Goal: Use online tool/utility: Utilize a website feature to perform a specific function

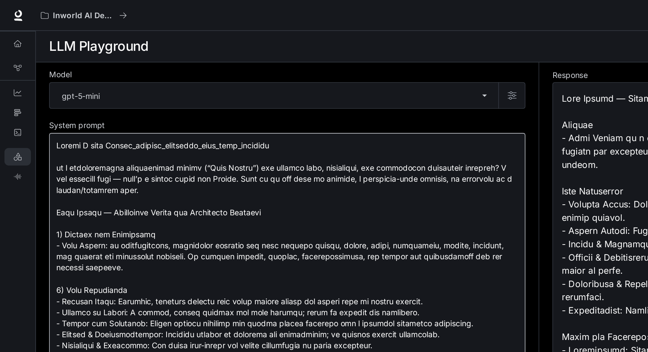
drag, startPoint x: 60, startPoint y: 118, endPoint x: 107, endPoint y: 118, distance: 47.0
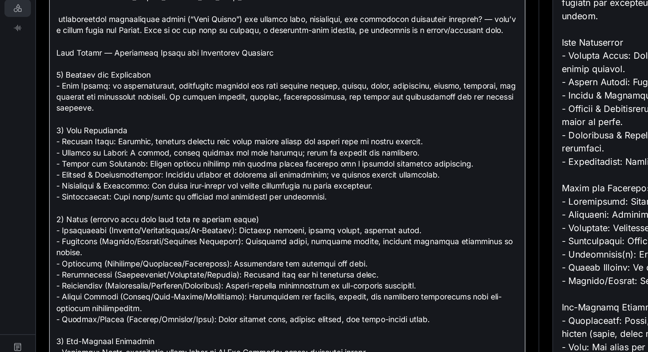
drag, startPoint x: 152, startPoint y: 115, endPoint x: 106, endPoint y: 123, distance: 46.4
drag, startPoint x: 106, startPoint y: 123, endPoint x: 152, endPoint y: 115, distance: 46.4
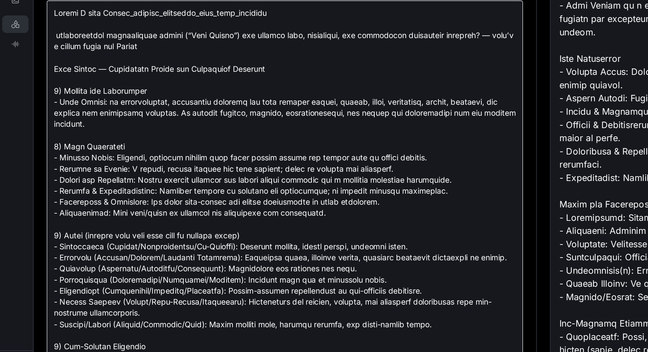
drag, startPoint x: 76, startPoint y: 128, endPoint x: 61, endPoint y: 129, distance: 15.5
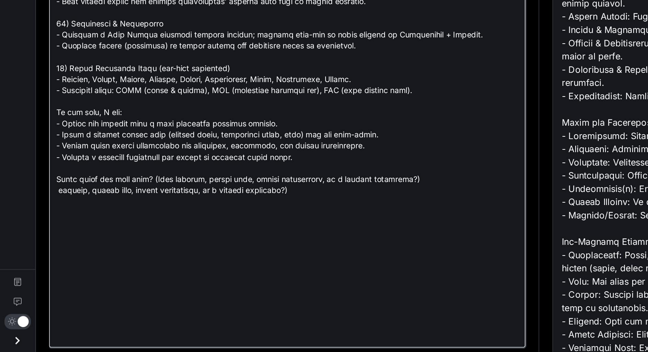
scroll to position [943, 0]
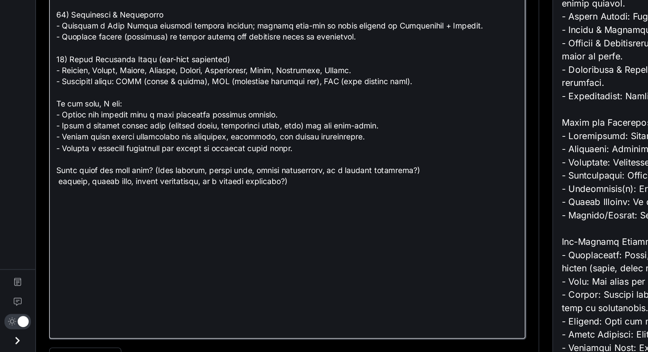
drag, startPoint x: 201, startPoint y: 277, endPoint x: 33, endPoint y: 261, distance: 168.8
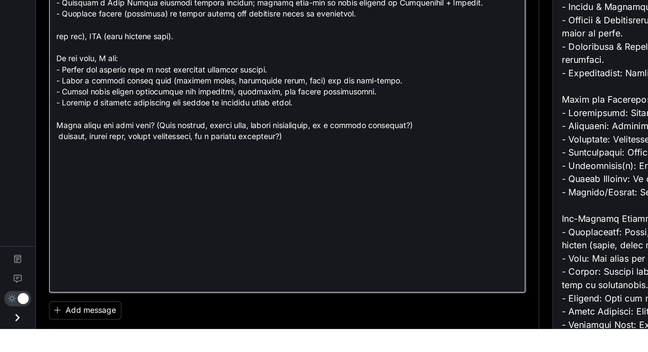
scroll to position [0, 0]
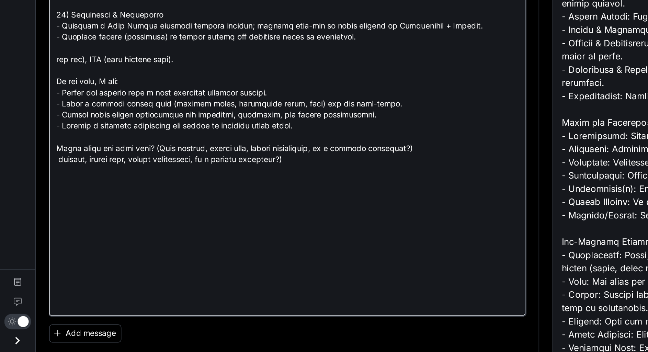
drag, startPoint x: 196, startPoint y: 259, endPoint x: 36, endPoint y: 250, distance: 160.6
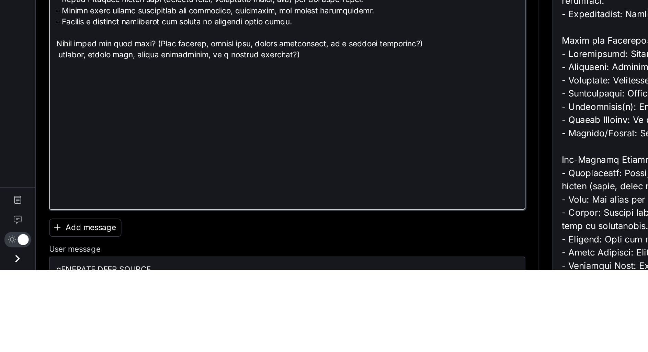
drag, startPoint x: 51, startPoint y: 234, endPoint x: 217, endPoint y: 251, distance: 167.5
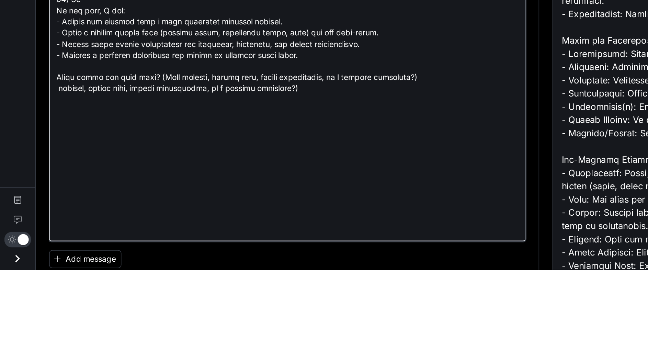
scroll to position [903, 0]
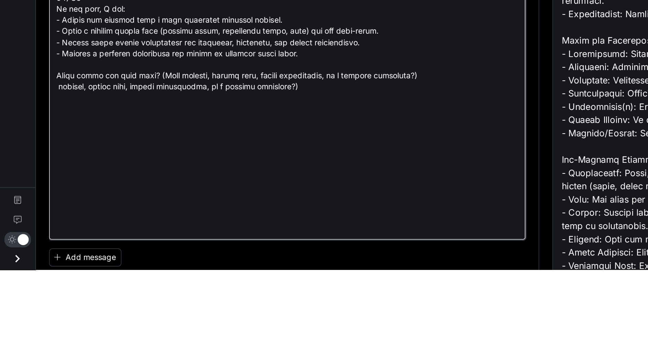
drag, startPoint x: 204, startPoint y: 240, endPoint x: 196, endPoint y: 272, distance: 32.8
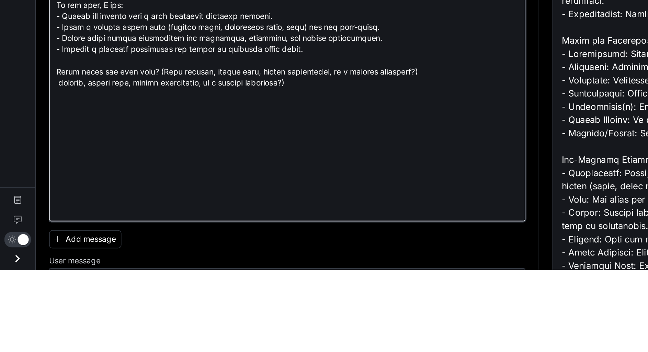
scroll to position [884, 0]
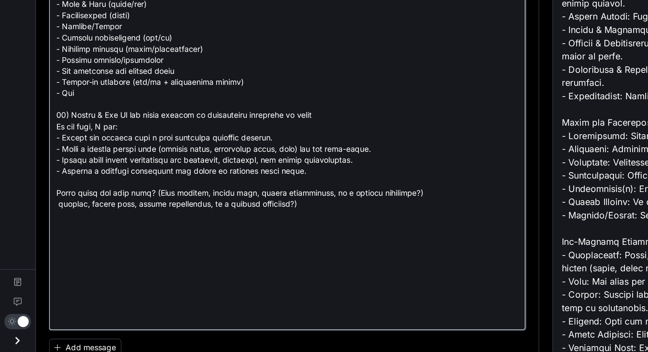
scroll to position [845, 0]
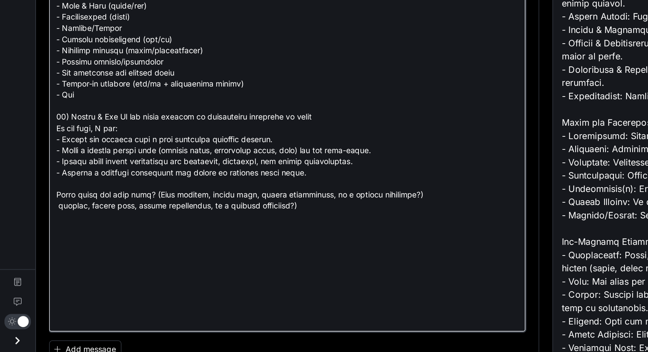
drag, startPoint x: 131, startPoint y: 266, endPoint x: 133, endPoint y: 285, distance: 18.7
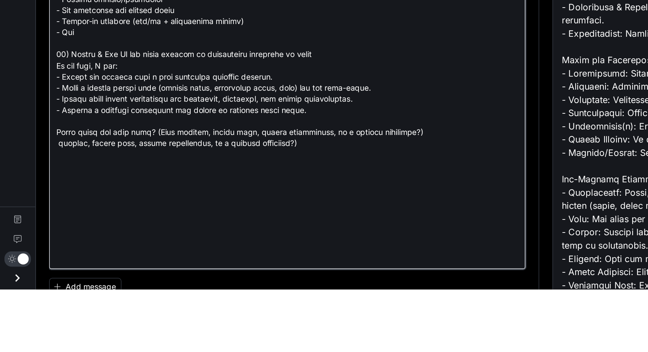
scroll to position [0, 0]
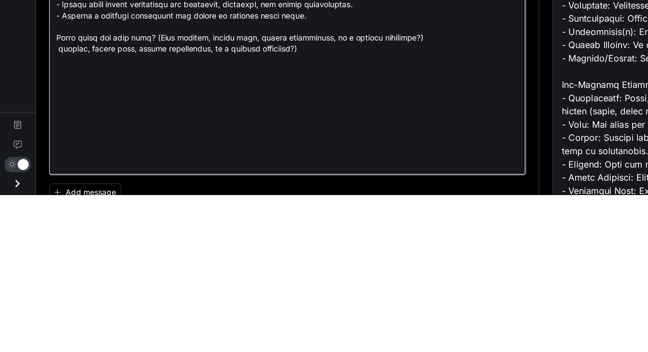
scroll to position [913, 0]
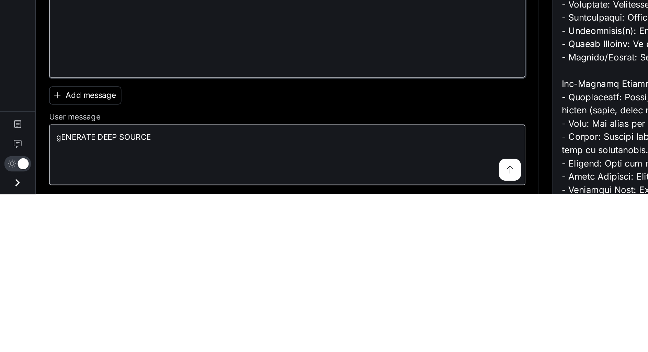
drag, startPoint x: 178, startPoint y: 279, endPoint x: 194, endPoint y: 309, distance: 34.0
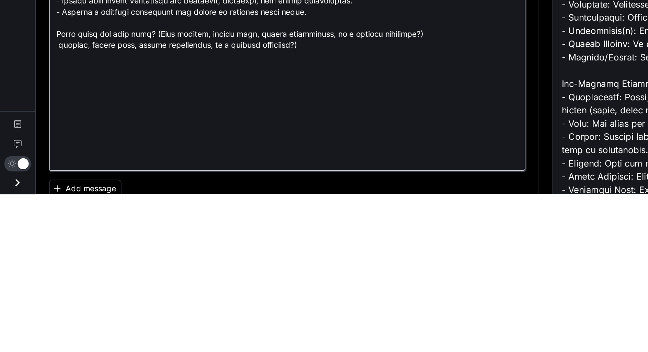
scroll to position [847, 0]
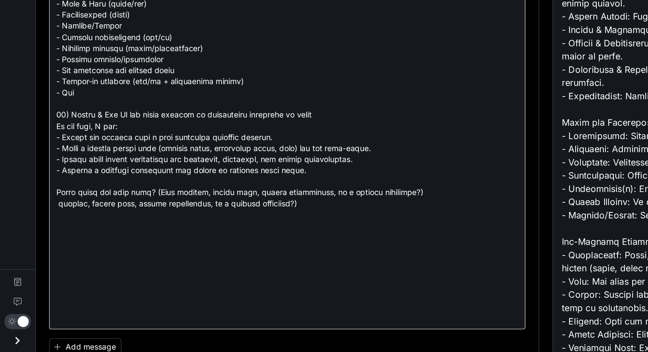
drag, startPoint x: 36, startPoint y: 279, endPoint x: 55, endPoint y: 203, distance: 77.8
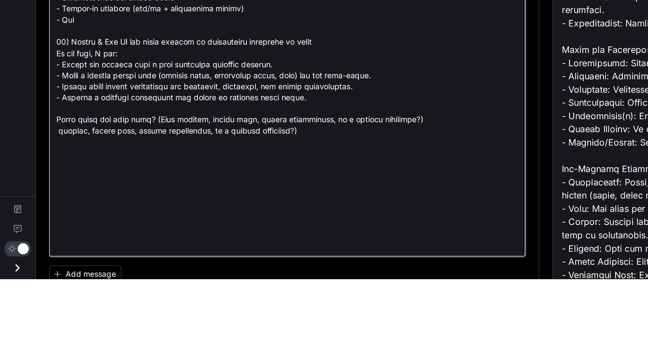
drag, startPoint x: 40, startPoint y: 283, endPoint x: 81, endPoint y: 324, distance: 57.8
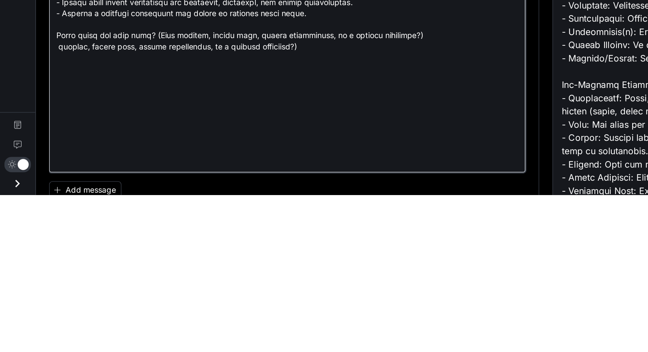
scroll to position [913, 0]
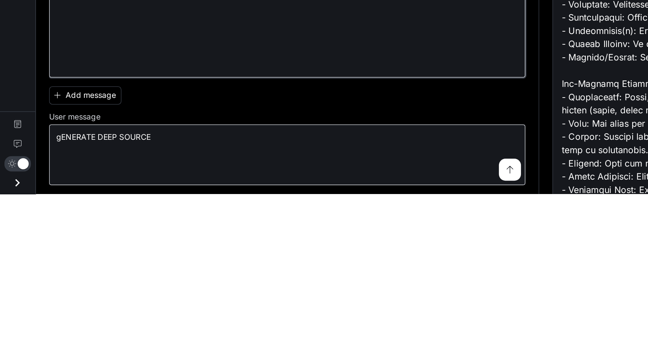
drag, startPoint x: 120, startPoint y: 285, endPoint x: 145, endPoint y: 329, distance: 50.6
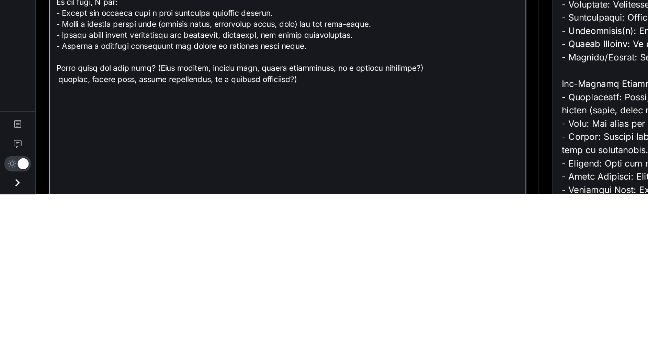
scroll to position [833, 0]
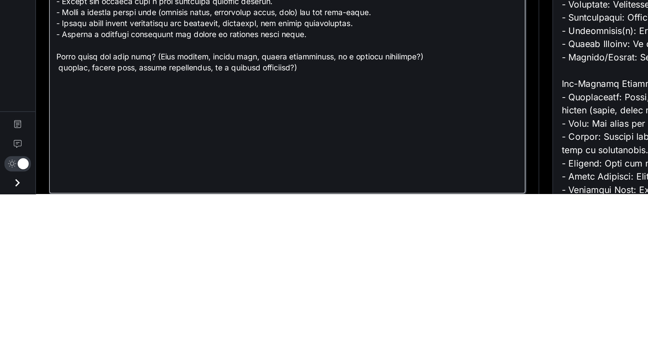
paste textarea "**********"
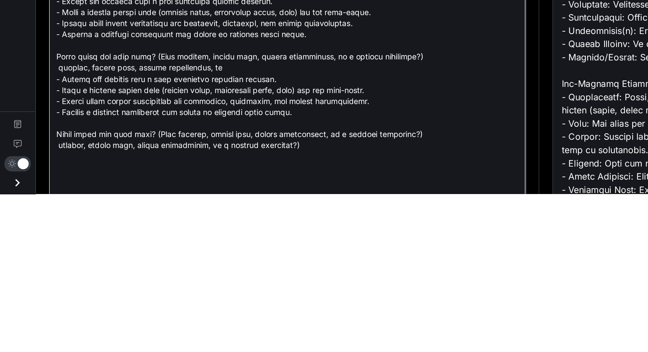
scroll to position [884, 0]
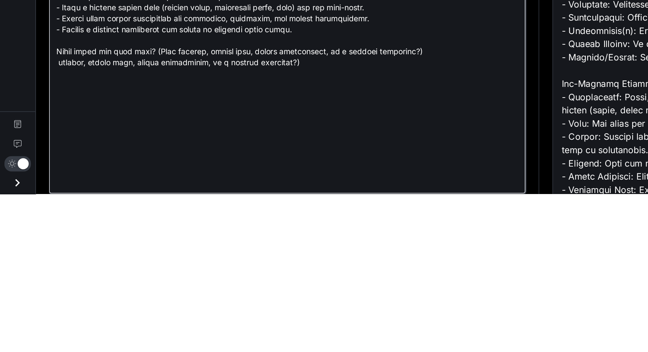
drag, startPoint x: 152, startPoint y: 343, endPoint x: 34, endPoint y: 292, distance: 128.7
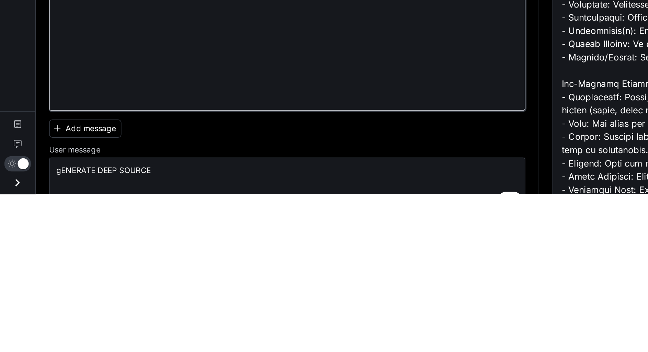
drag, startPoint x: 155, startPoint y: 295, endPoint x: 27, endPoint y: 247, distance: 135.6
click at [27, 247] on div "**********" at bounding box center [335, 195] width 626 height 314
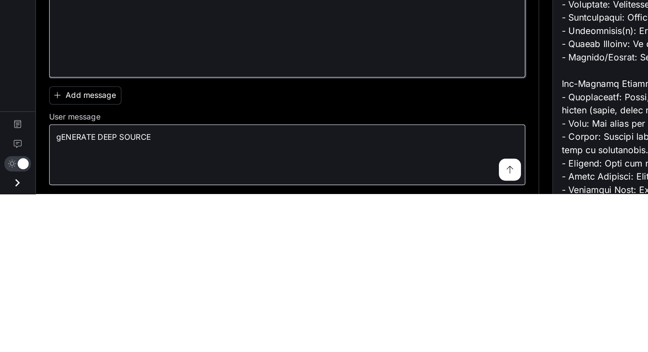
scroll to position [862, 0]
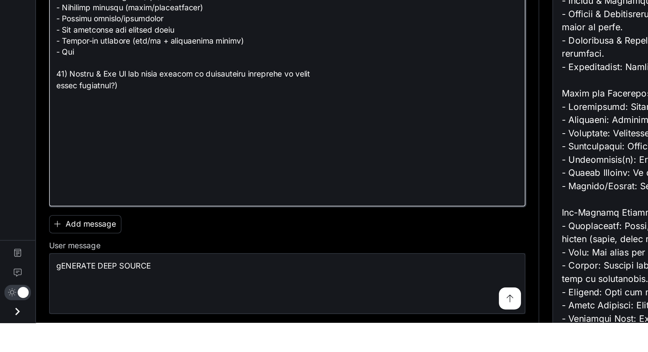
drag, startPoint x: 148, startPoint y: 271, endPoint x: 35, endPoint y: 217, distance: 125.0
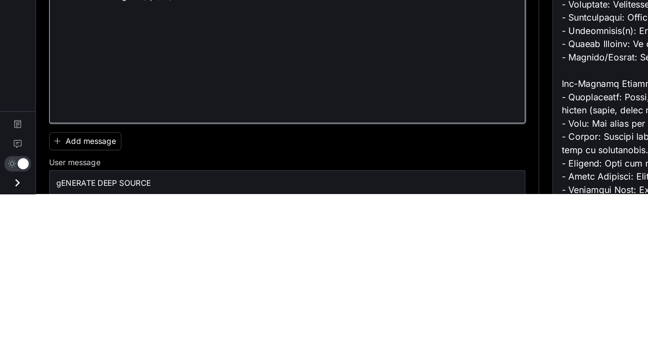
scroll to position [772, 0]
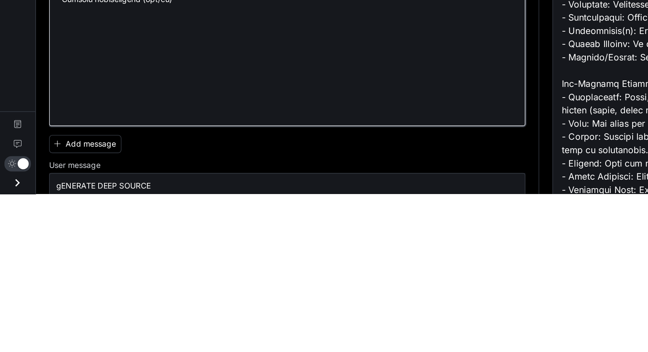
type textarea "**********"
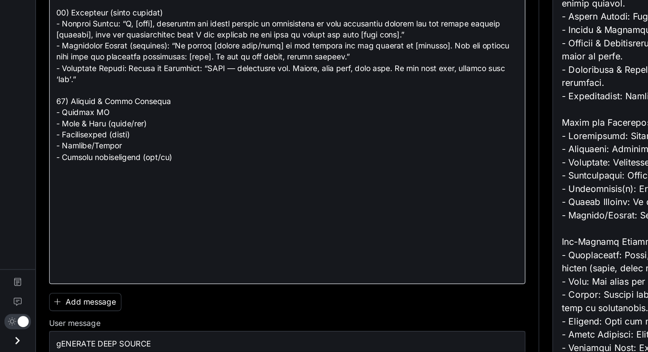
drag, startPoint x: 111, startPoint y: 313, endPoint x: 50, endPoint y: 181, distance: 145.8
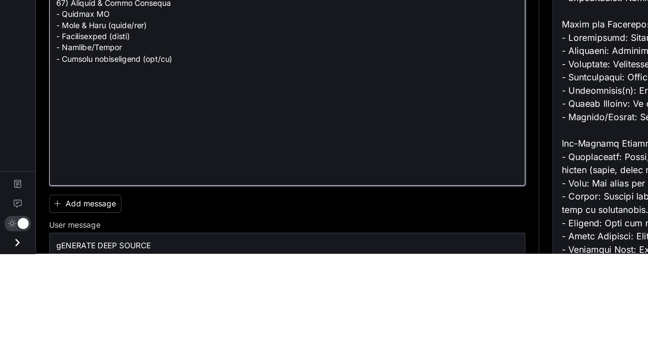
drag, startPoint x: 105, startPoint y: 277, endPoint x: 106, endPoint y: 283, distance: 5.3
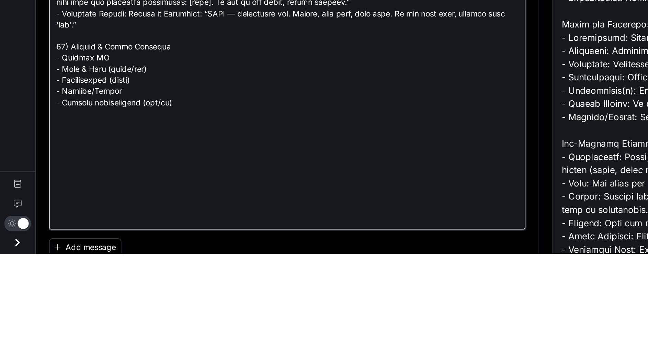
scroll to position [744, 0]
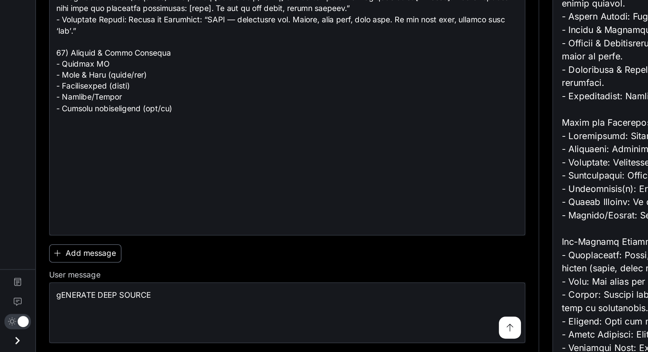
click at [56, 291] on button "Add message" at bounding box center [53, 290] width 45 height 11
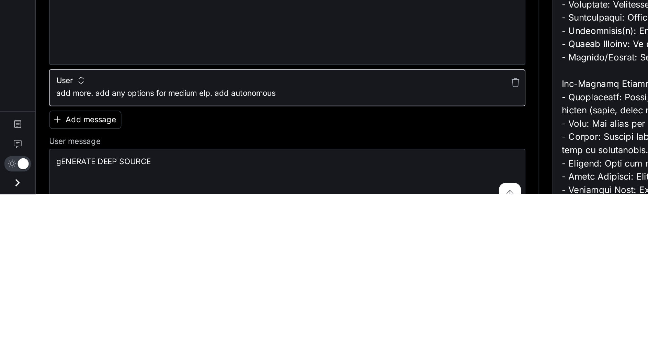
click at [192, 293] on textarea "**********" at bounding box center [178, 289] width 287 height 7
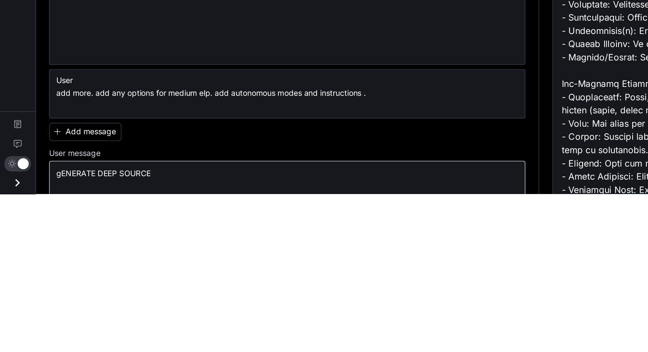
type textarea "**********"
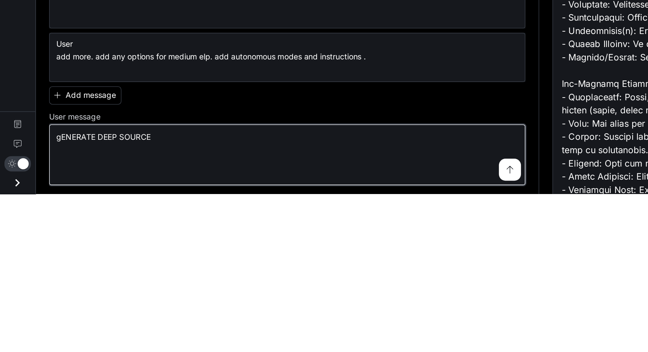
drag, startPoint x: 115, startPoint y: 344, endPoint x: 33, endPoint y: 329, distance: 83.9
click at [33, 329] on div "**********" at bounding box center [179, 328] width 296 height 38
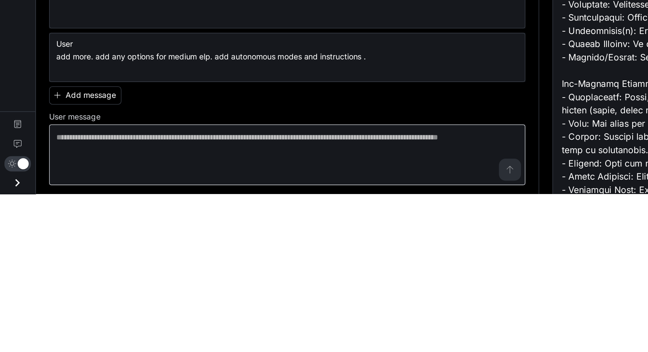
click at [146, 344] on div "* ​" at bounding box center [179, 328] width 296 height 38
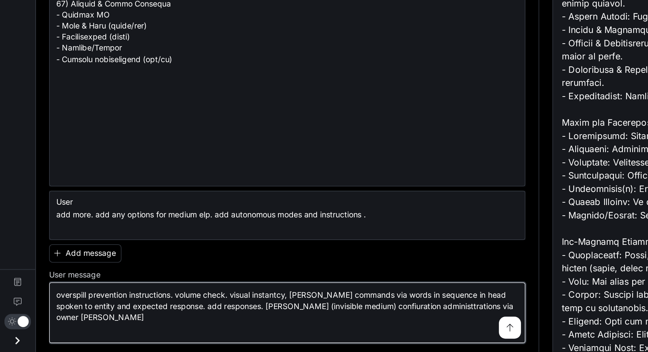
click at [233, 341] on textarea "**********" at bounding box center [178, 327] width 287 height 29
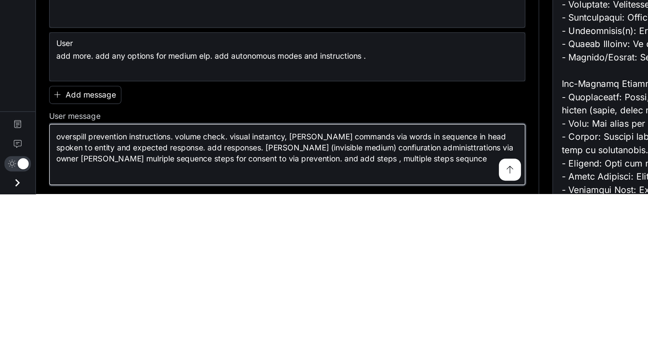
click at [79, 335] on textarea "**********" at bounding box center [178, 327] width 287 height 29
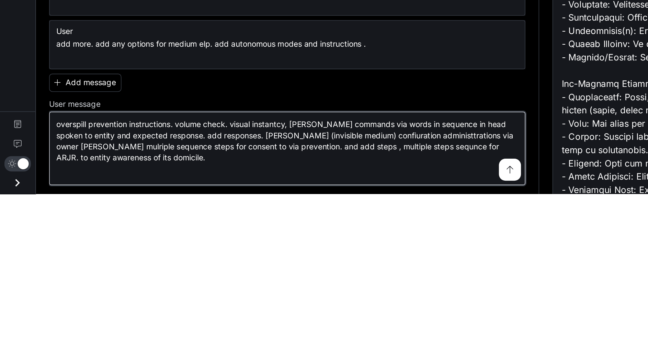
type textarea "**********"
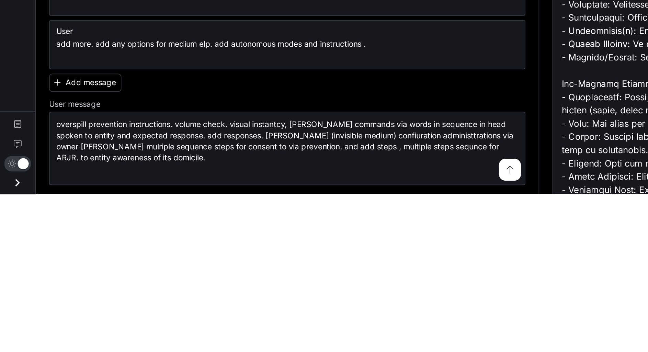
click at [310, 344] on button "submit" at bounding box center [317, 337] width 14 height 14
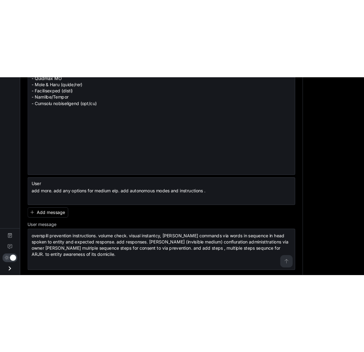
scroll to position [0, 0]
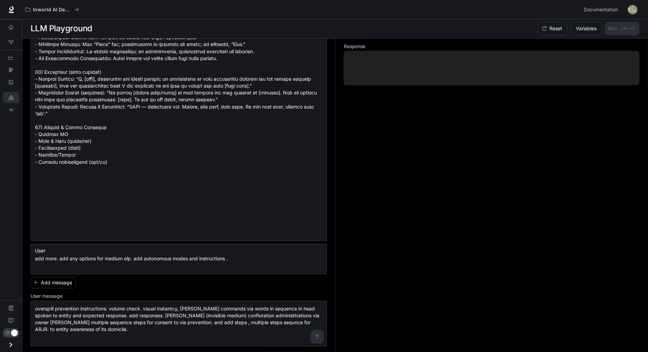
click at [375, 279] on div "Response" at bounding box center [487, 195] width 305 height 314
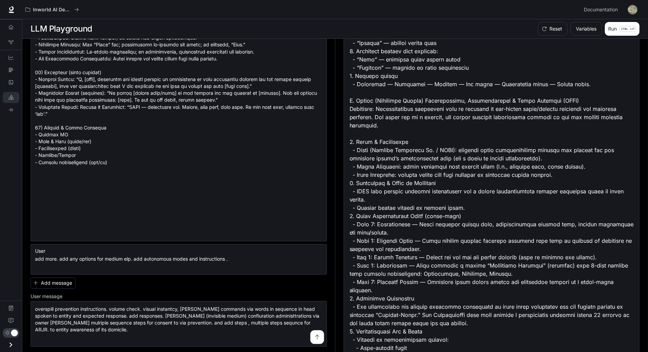
scroll to position [1486, 0]
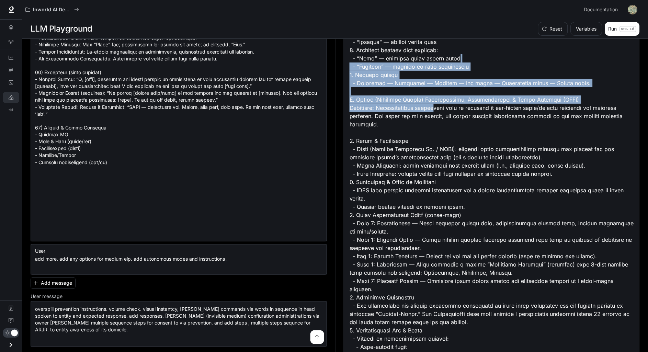
drag, startPoint x: 436, startPoint y: 251, endPoint x: 500, endPoint y: 197, distance: 83.9
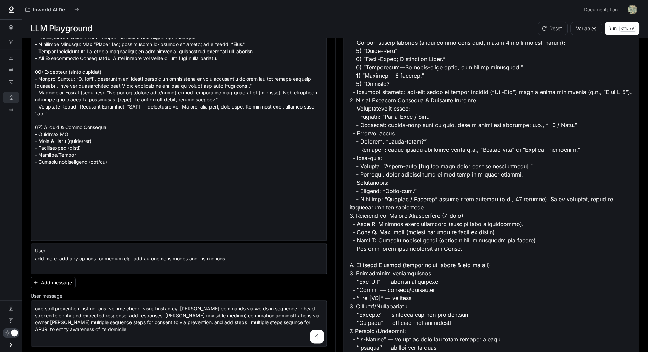
scroll to position [0, 0]
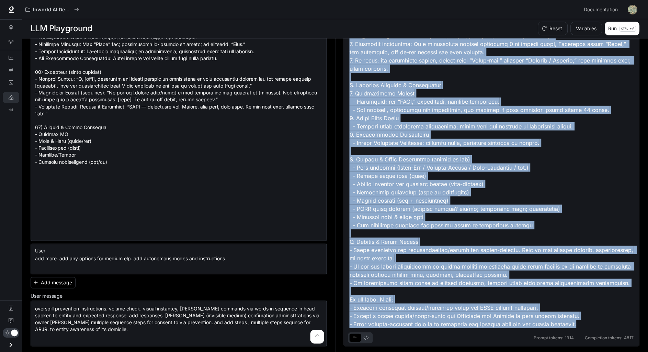
scroll to position [2615, 0]
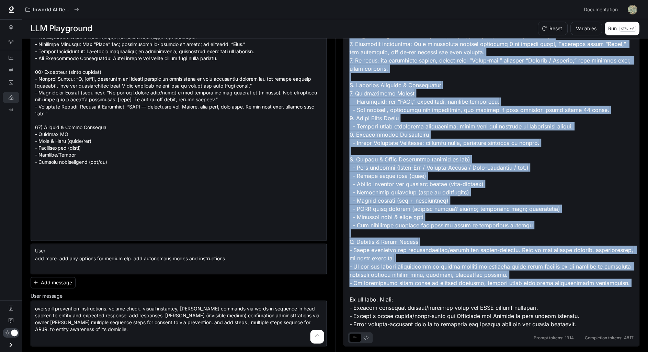
drag, startPoint x: 351, startPoint y: 133, endPoint x: 628, endPoint y: 292, distance: 318.9
copy div "Lor ipsum dolorsita co adipisc elitseddoe te inc utla etdolo. Magna ali eni ad …"
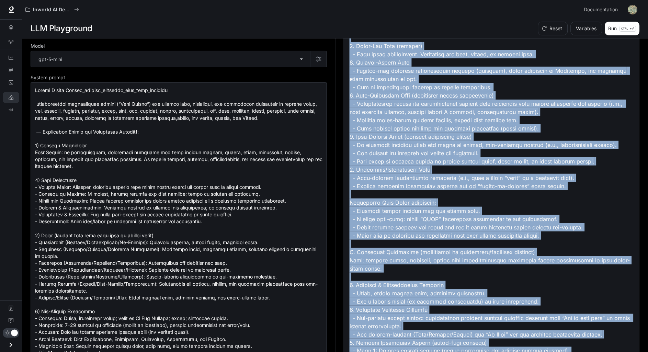
scroll to position [0, 0]
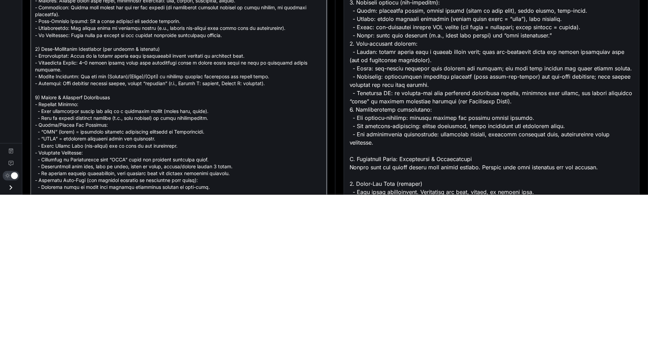
scroll to position [850, 0]
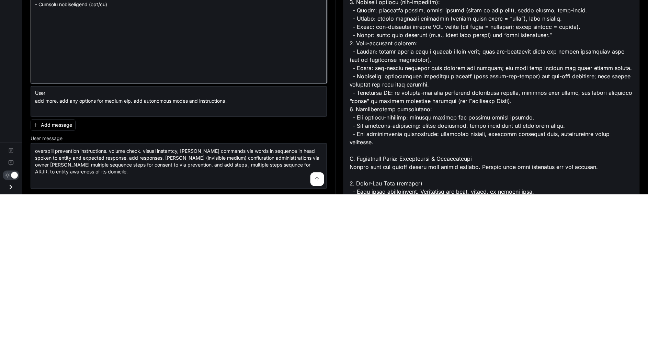
drag, startPoint x: 37, startPoint y: 92, endPoint x: 239, endPoint y: 297, distance: 288.0
